Goal: Book appointment/travel/reservation

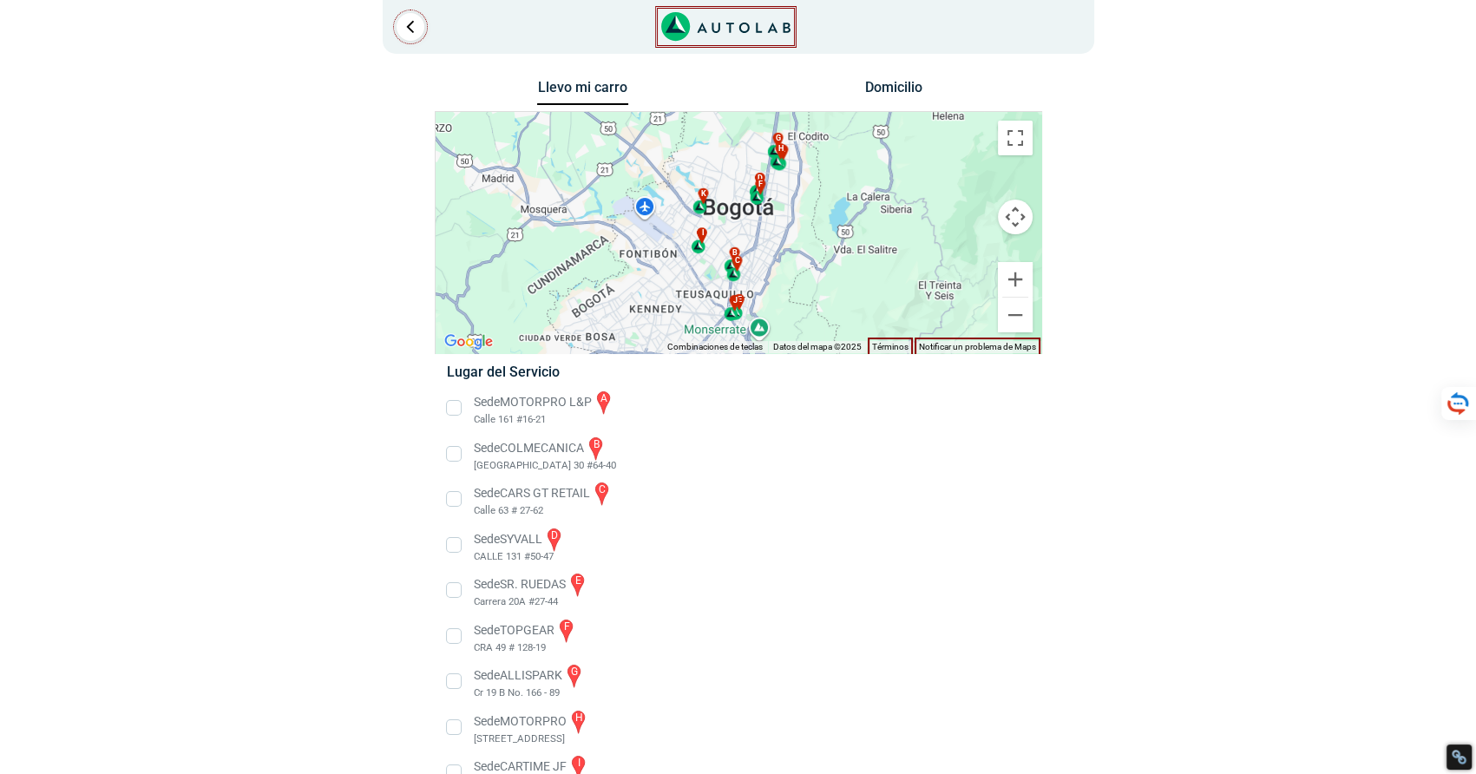
click at [449, 403] on li "Sede MOTORPRO L&P a Calle 161 #16-21" at bounding box center [738, 408] width 608 height 39
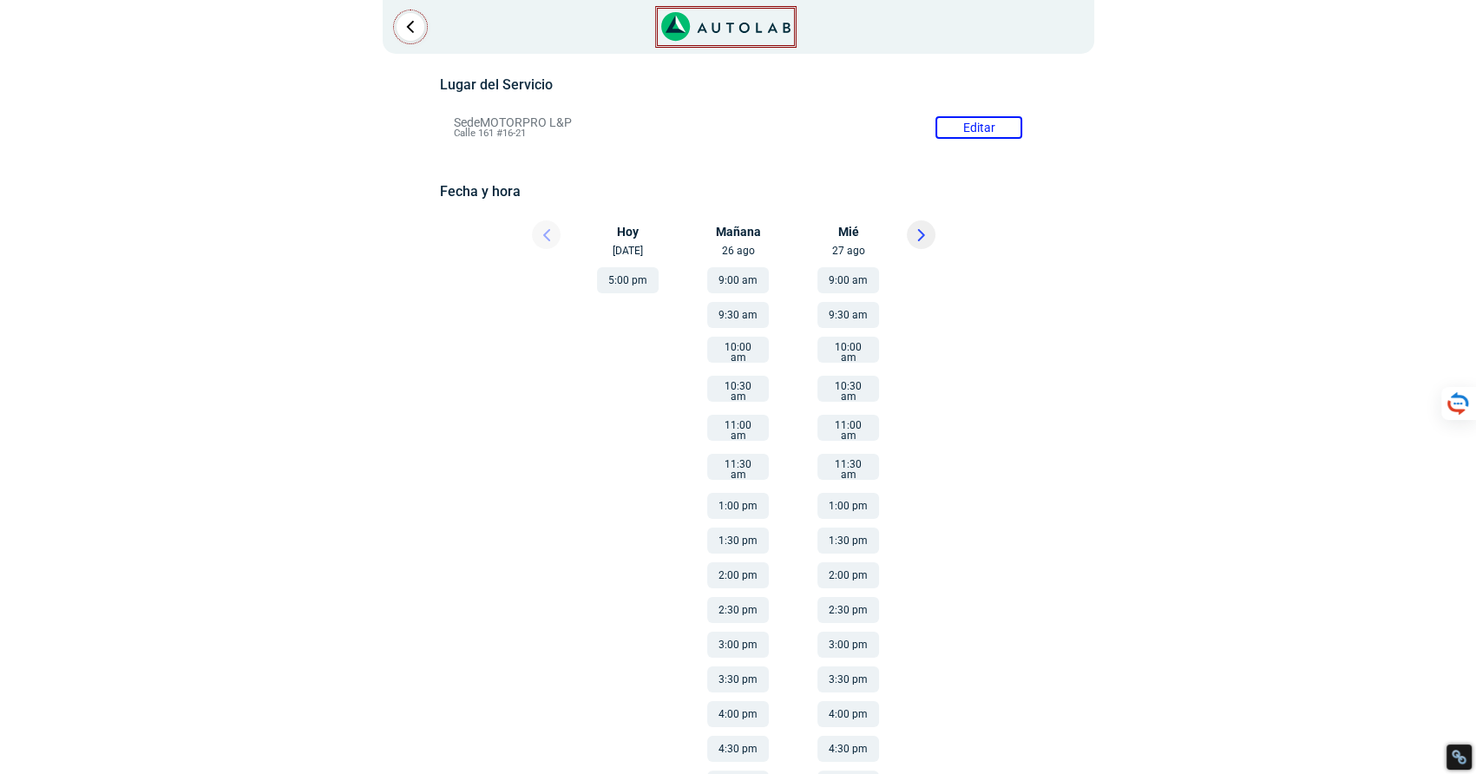
scroll to position [174, 0]
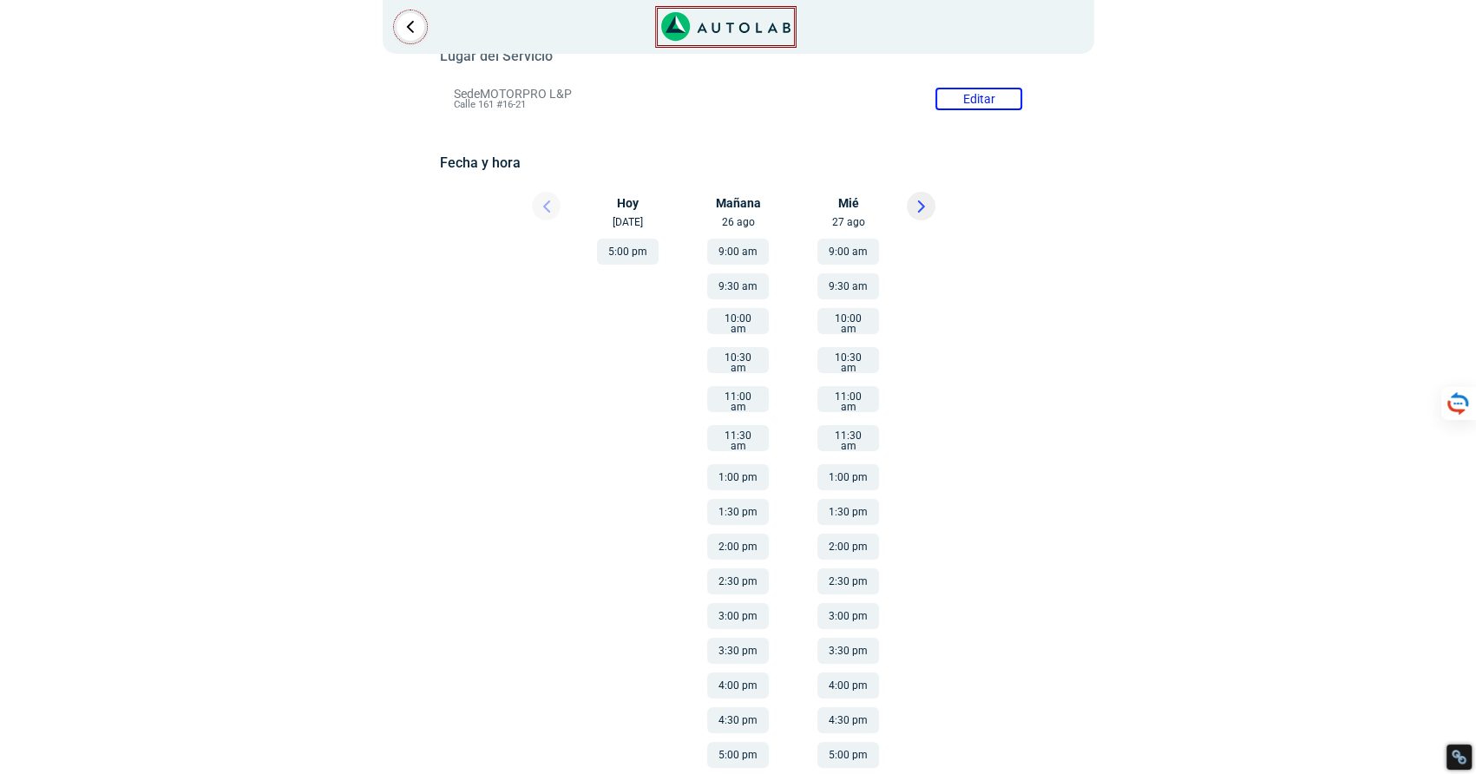
click at [733, 377] on li "11:00 am" at bounding box center [738, 396] width 104 height 39
click at [744, 393] on button "11:00 am" at bounding box center [738, 399] width 62 height 26
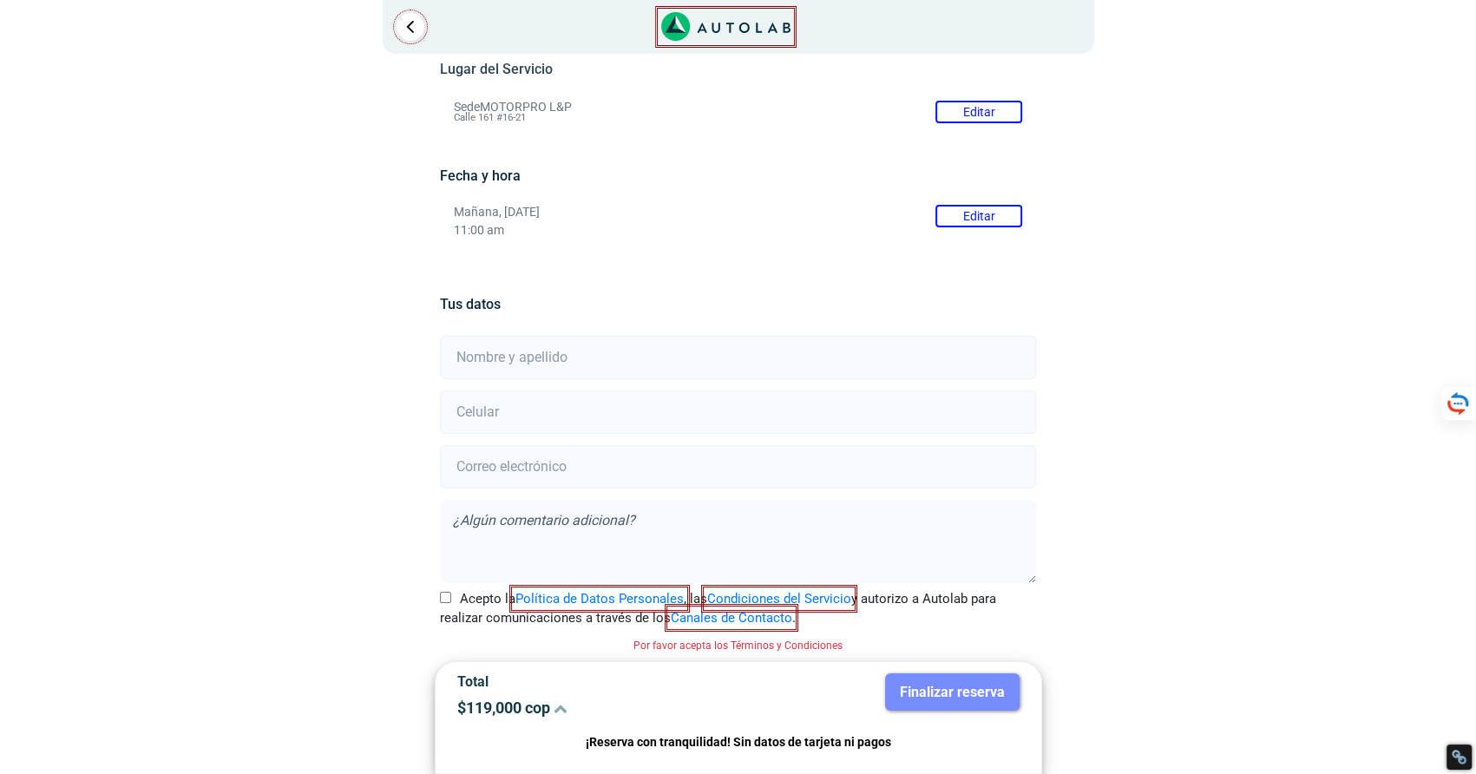
scroll to position [167, 0]
click at [596, 353] on input "text" at bounding box center [738, 357] width 596 height 43
type input "[PERSON_NAME]"
type input "3212542751"
type input "[DOMAIN_NAME][EMAIL_ADDRESS][DOMAIN_NAME]"
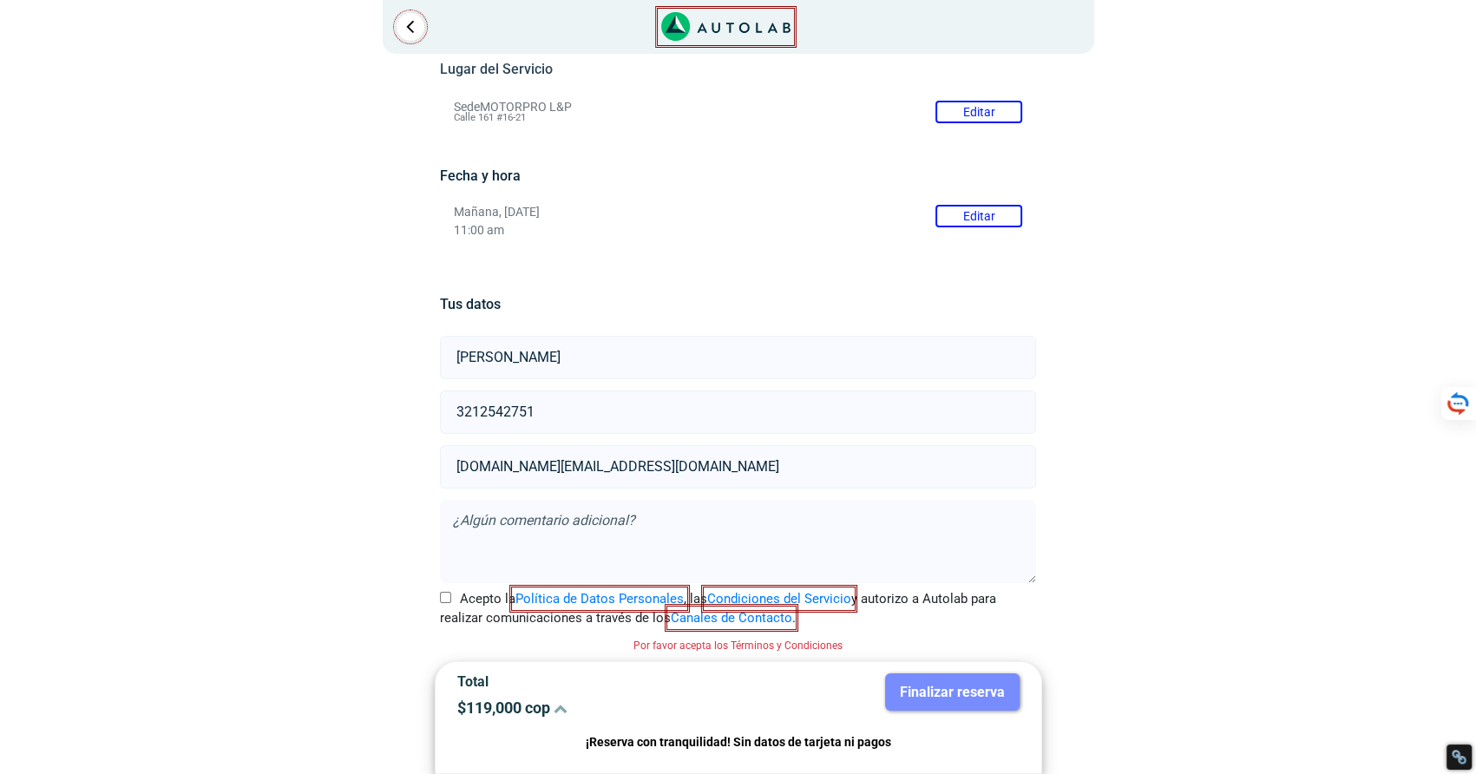
click at [436, 597] on div "Acepto la Política de Datos Personales , las Condiciones del Servicio y autoriz…" at bounding box center [738, 608] width 622 height 39
click at [452, 599] on label "Acepto la Política de Datos Personales , las Condiciones del Servicio y autoriz…" at bounding box center [738, 608] width 596 height 39
click at [451, 599] on input "Acepto la Política de Datos Personales , las Condiciones del Servicio y autoriz…" at bounding box center [445, 597] width 11 height 11
checkbox input "true"
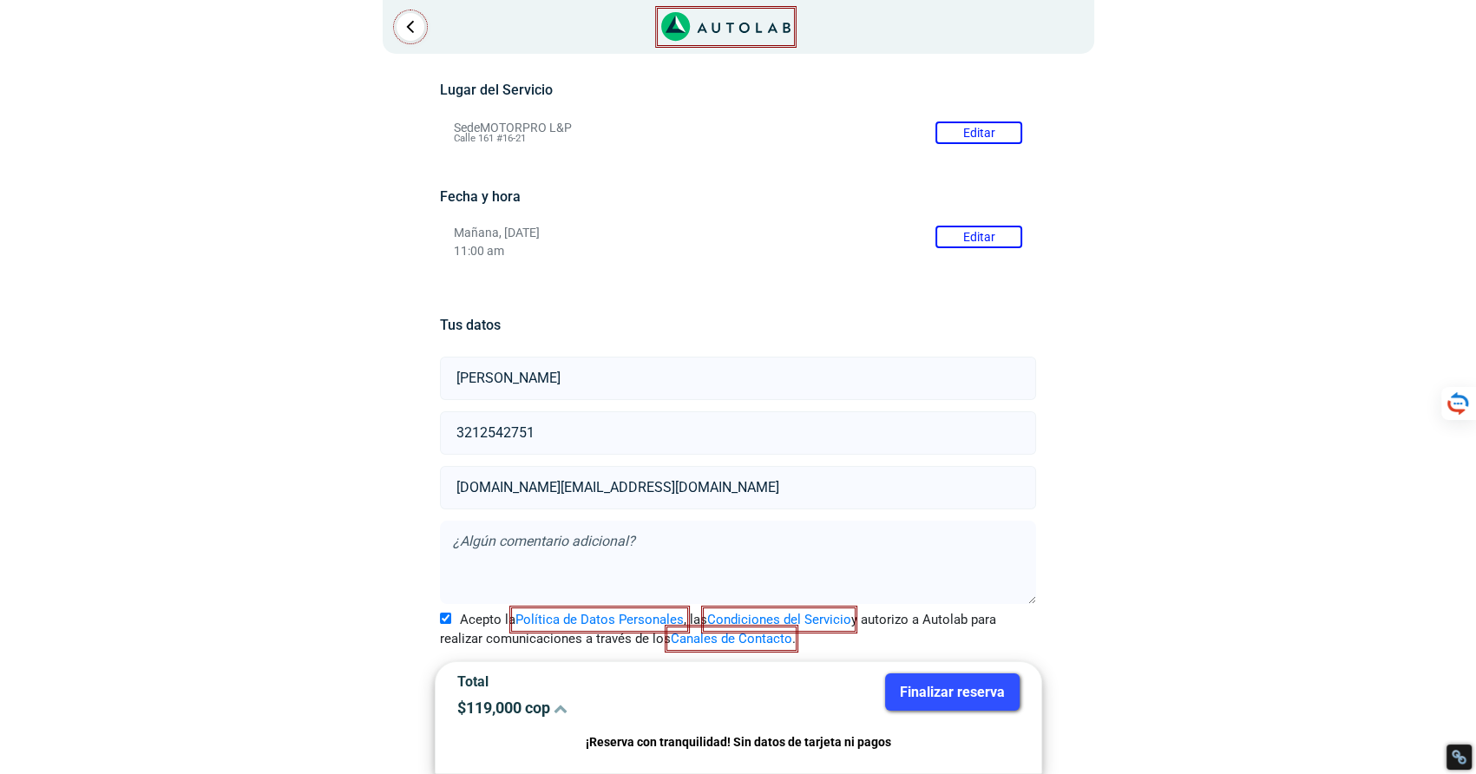
scroll to position [145, 0]
click at [699, 29] on icon "Link al sitio de autolab" at bounding box center [703, 28] width 10 height 10
